Goal: Find specific page/section: Find specific page/section

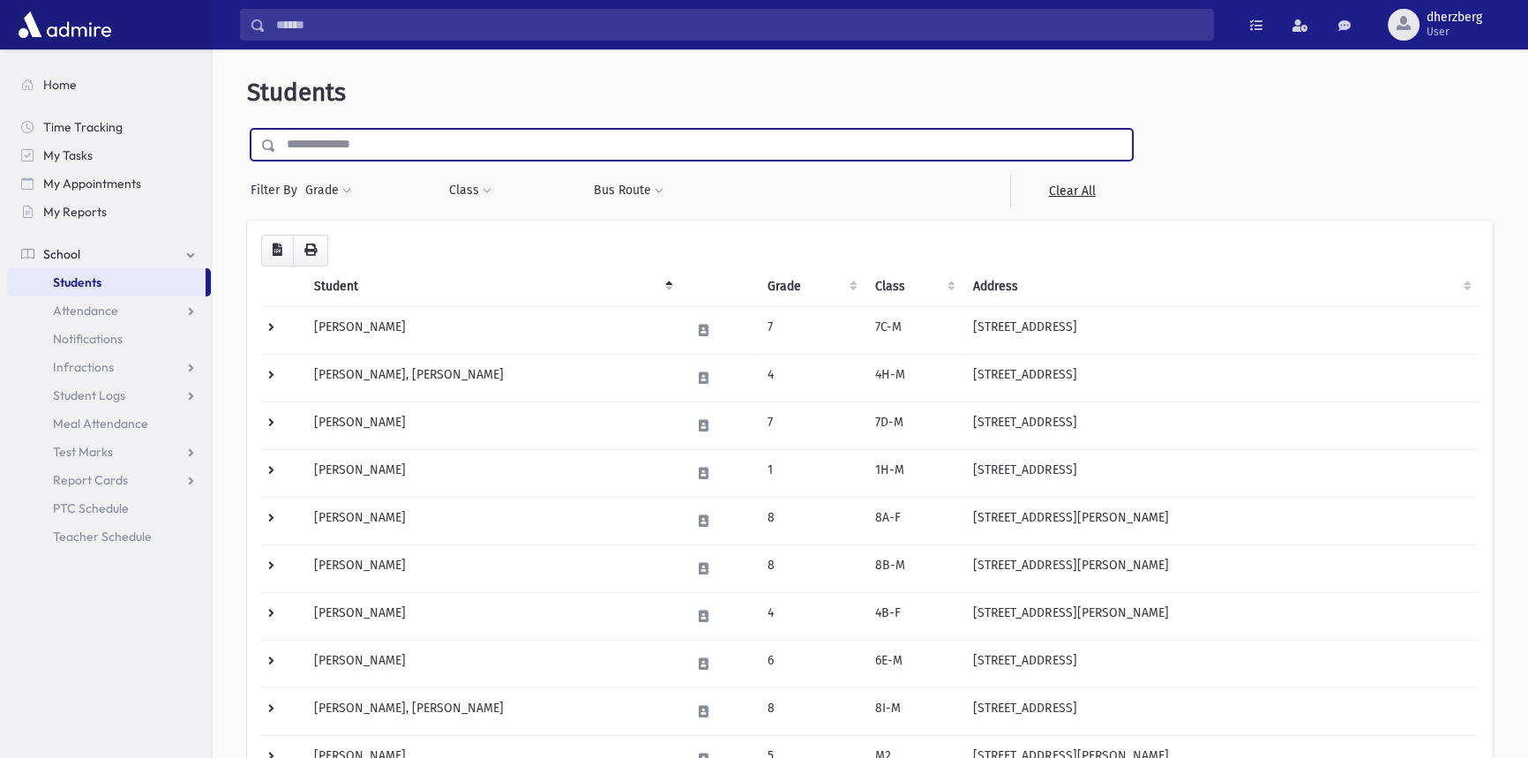
click at [406, 132] on input "text" at bounding box center [704, 145] width 856 height 32
type input "*"
type input "*******"
click at [247, 129] on input "submit" at bounding box center [271, 141] width 49 height 24
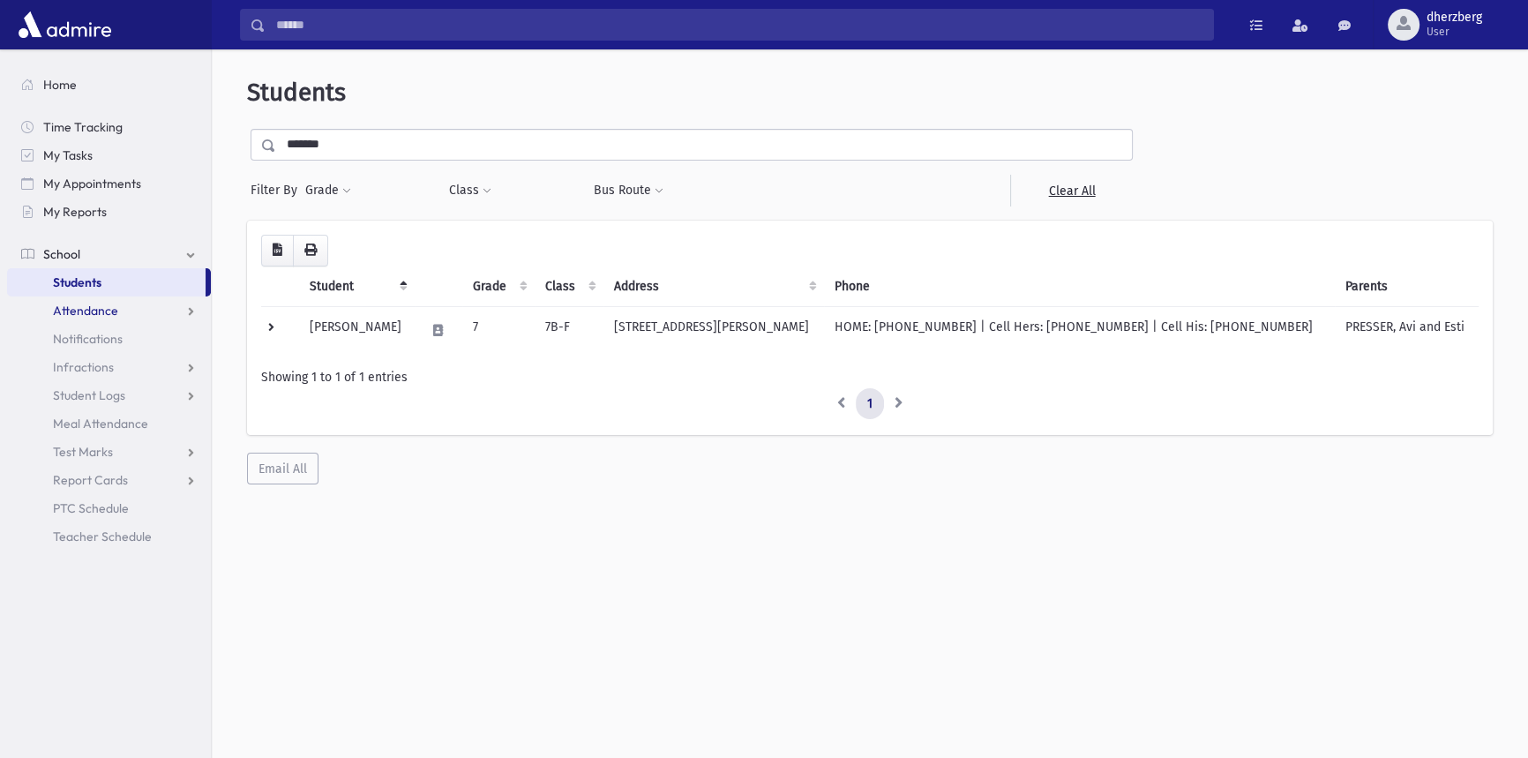
click at [192, 312] on link "Attendance" at bounding box center [109, 310] width 204 height 28
click at [76, 341] on span "Entry" at bounding box center [82, 339] width 30 height 16
